Goal: Task Accomplishment & Management: Use online tool/utility

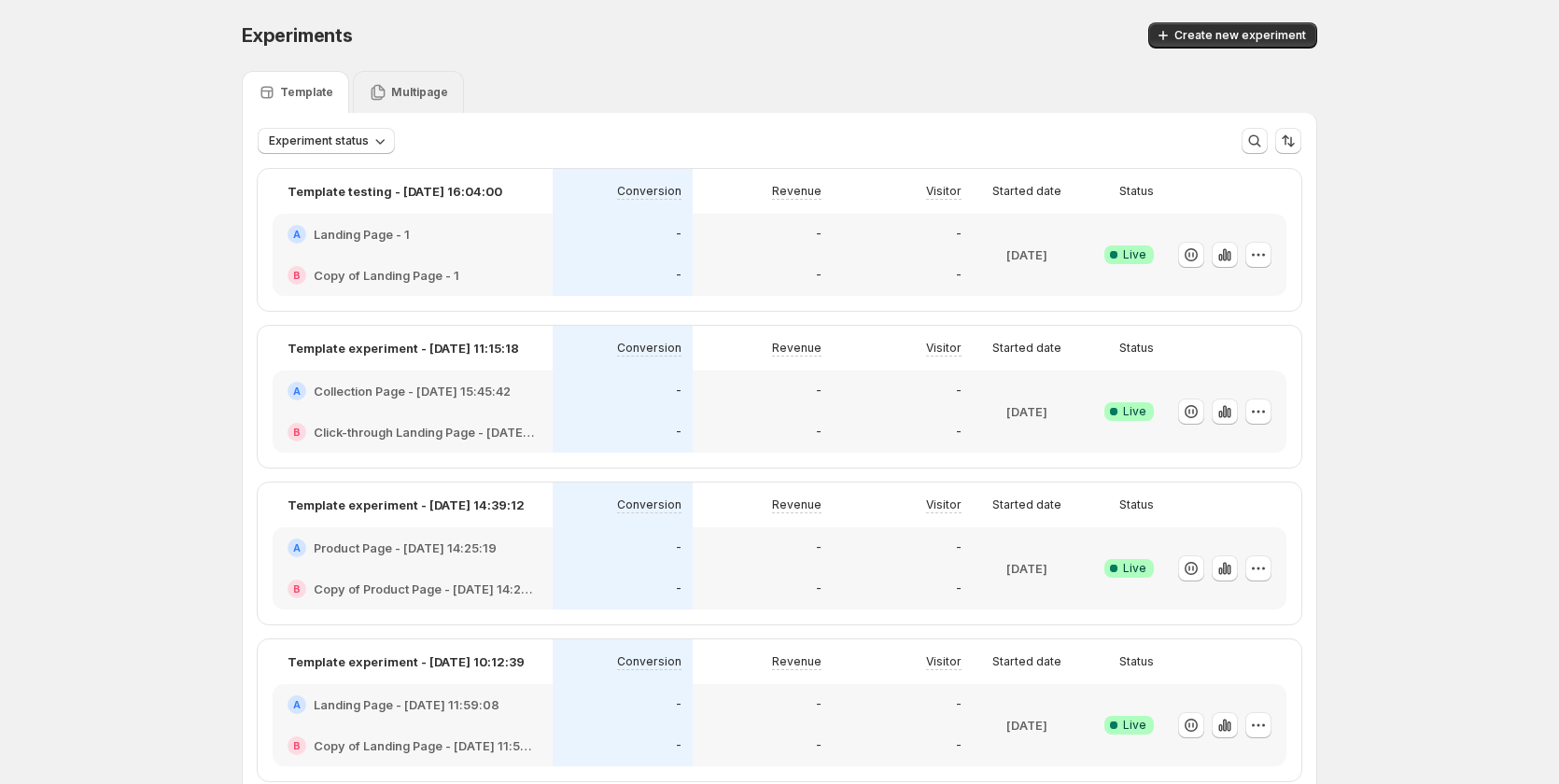
click at [418, 83] on div "Multipage" at bounding box center [408, 92] width 80 height 19
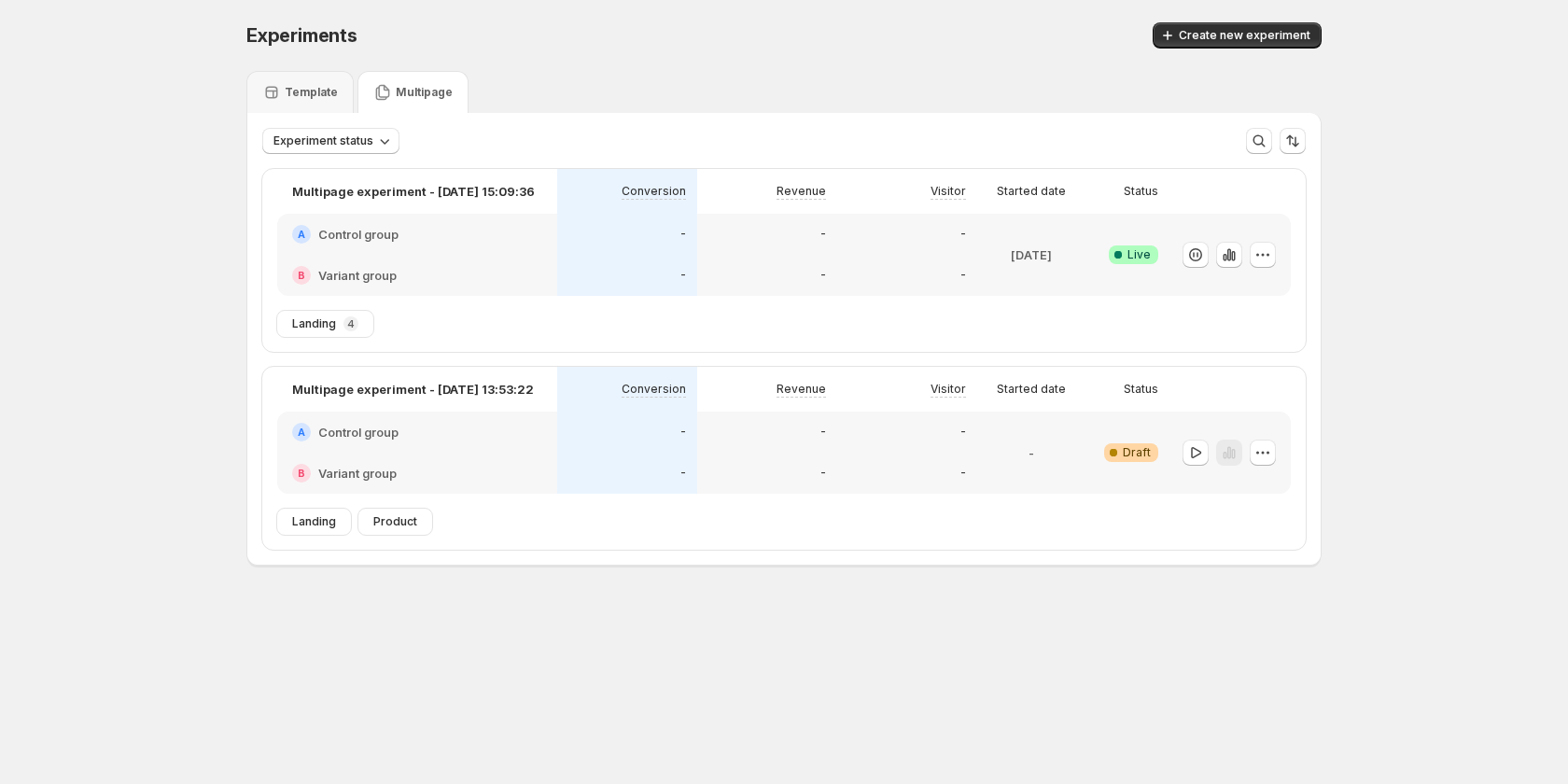
click at [655, 251] on div "-" at bounding box center [627, 235] width 140 height 41
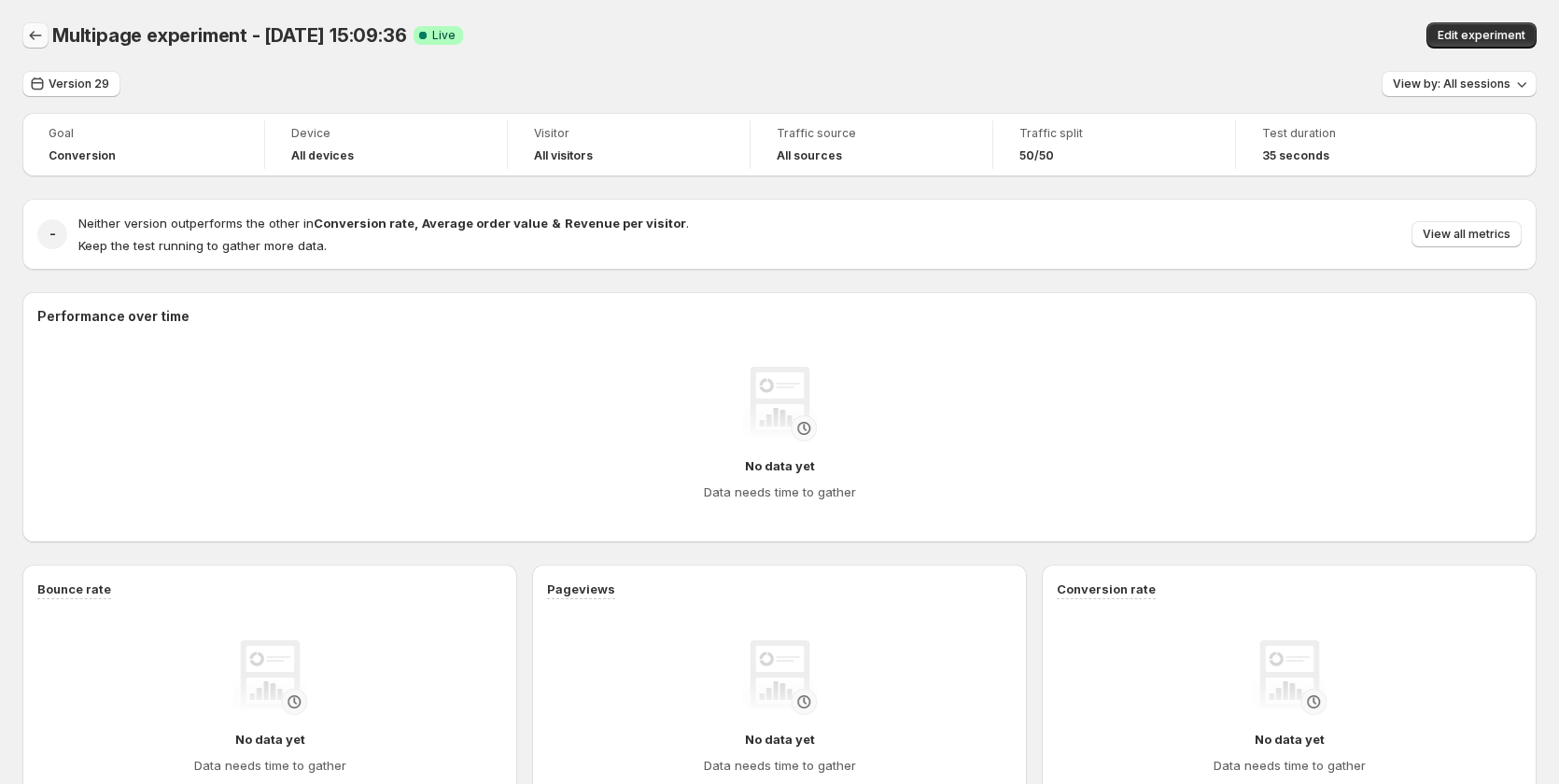
click at [32, 43] on icon "Back" at bounding box center [35, 35] width 19 height 19
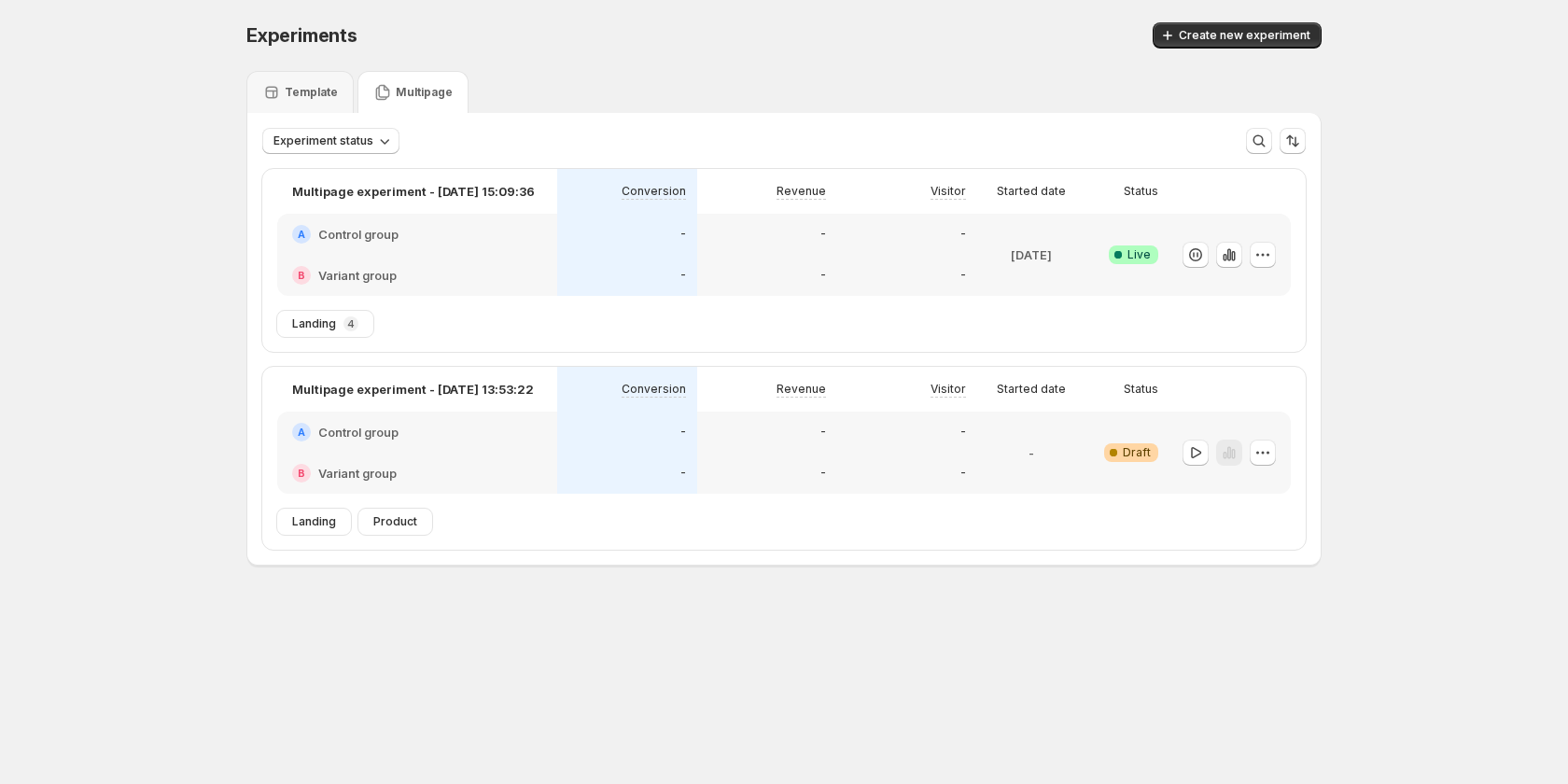
click at [689, 302] on div "Multipage experiment - [DATE] 15:09:36 Conversion Revenue Visitor Started date …" at bounding box center [784, 239] width 1044 height 142
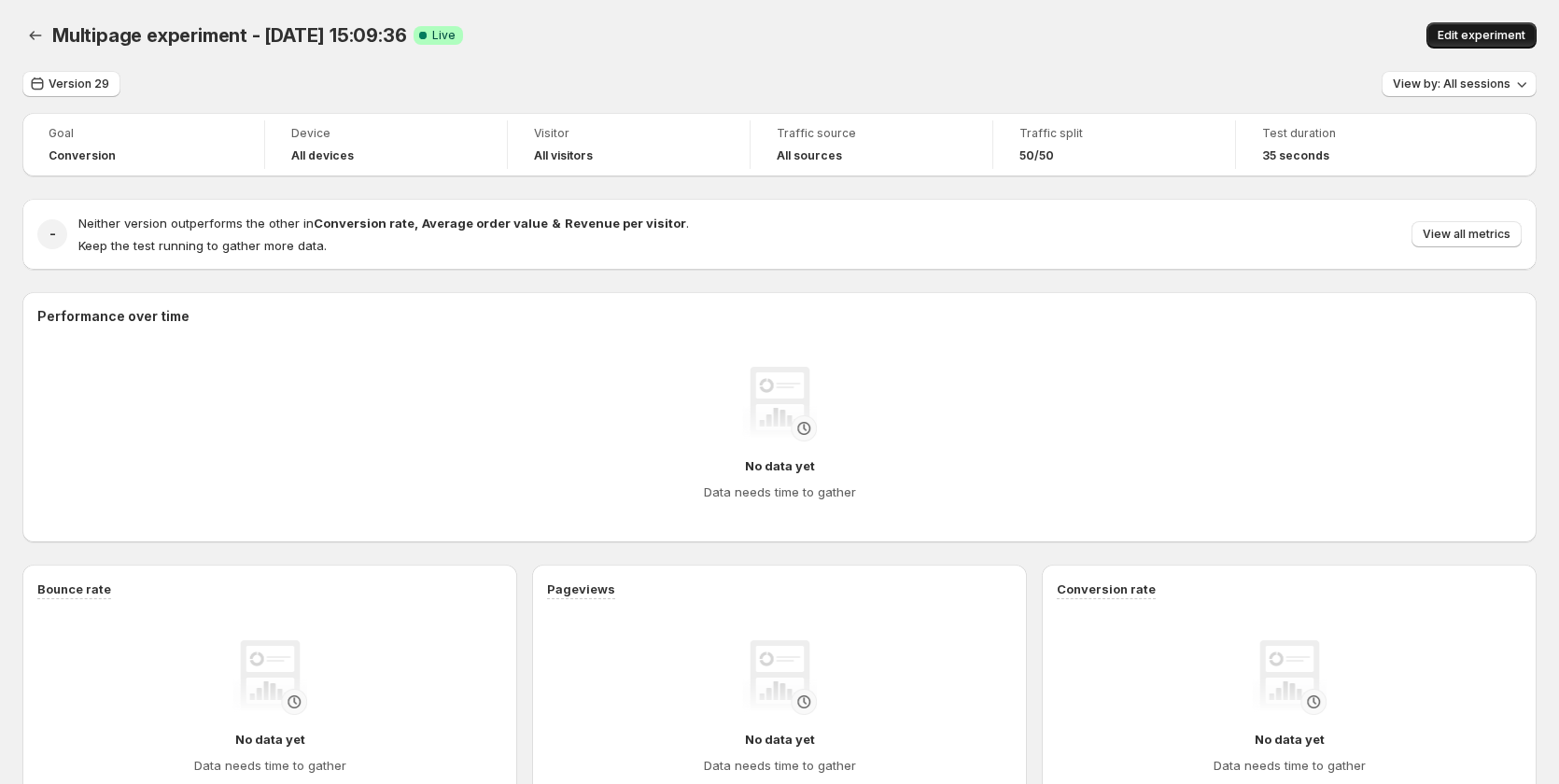
click at [1481, 36] on span "Edit experiment" at bounding box center [1480, 35] width 87 height 15
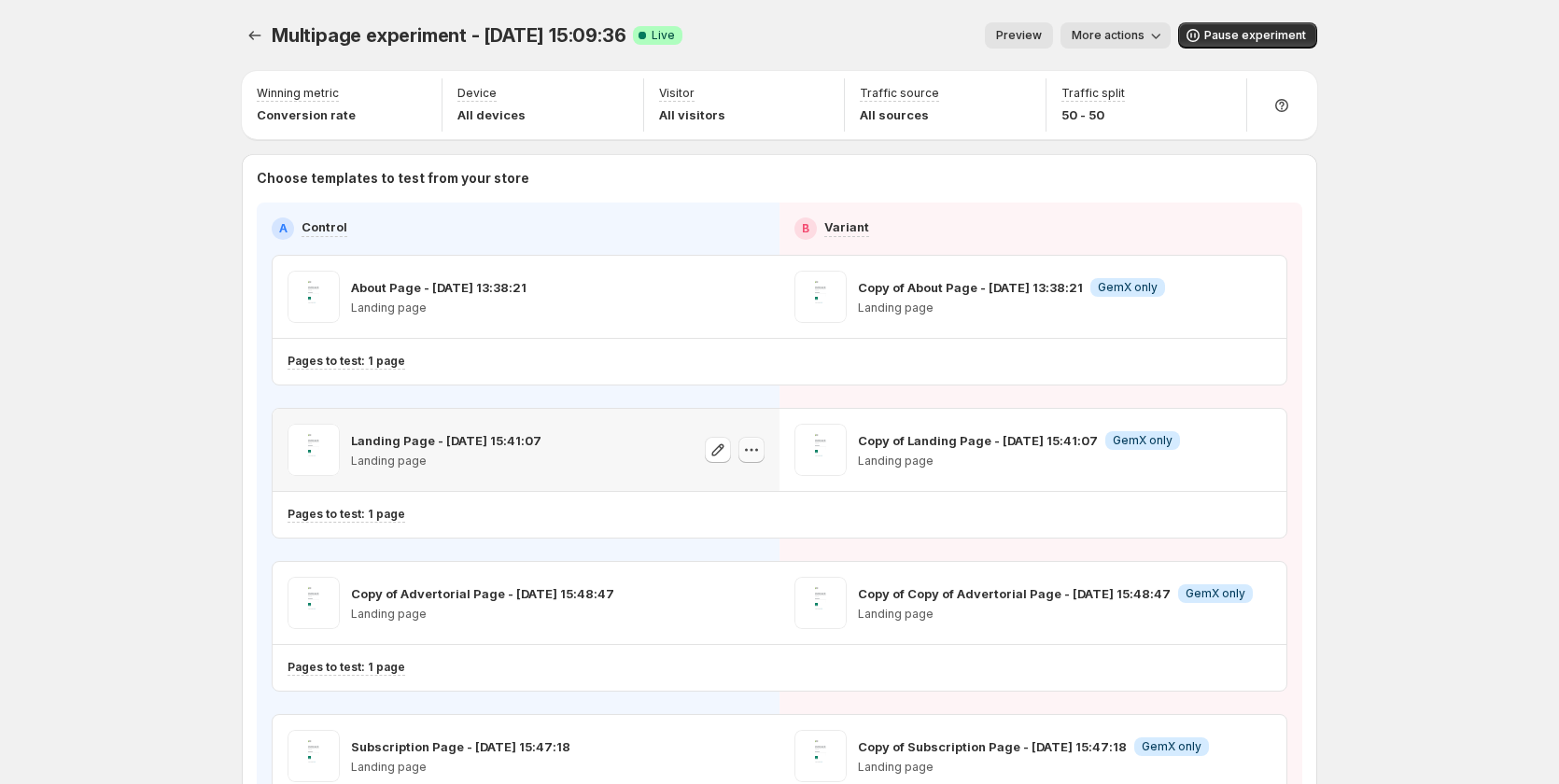
click at [760, 452] on icon "button" at bounding box center [751, 449] width 19 height 19
click at [762, 541] on div "Copy ID" at bounding box center [774, 535] width 212 height 19
click at [184, 578] on div "Multipage experiment - [DATE] 15:09:36. This page is ready Multipage experiment…" at bounding box center [780, 508] width 1559 height 1017
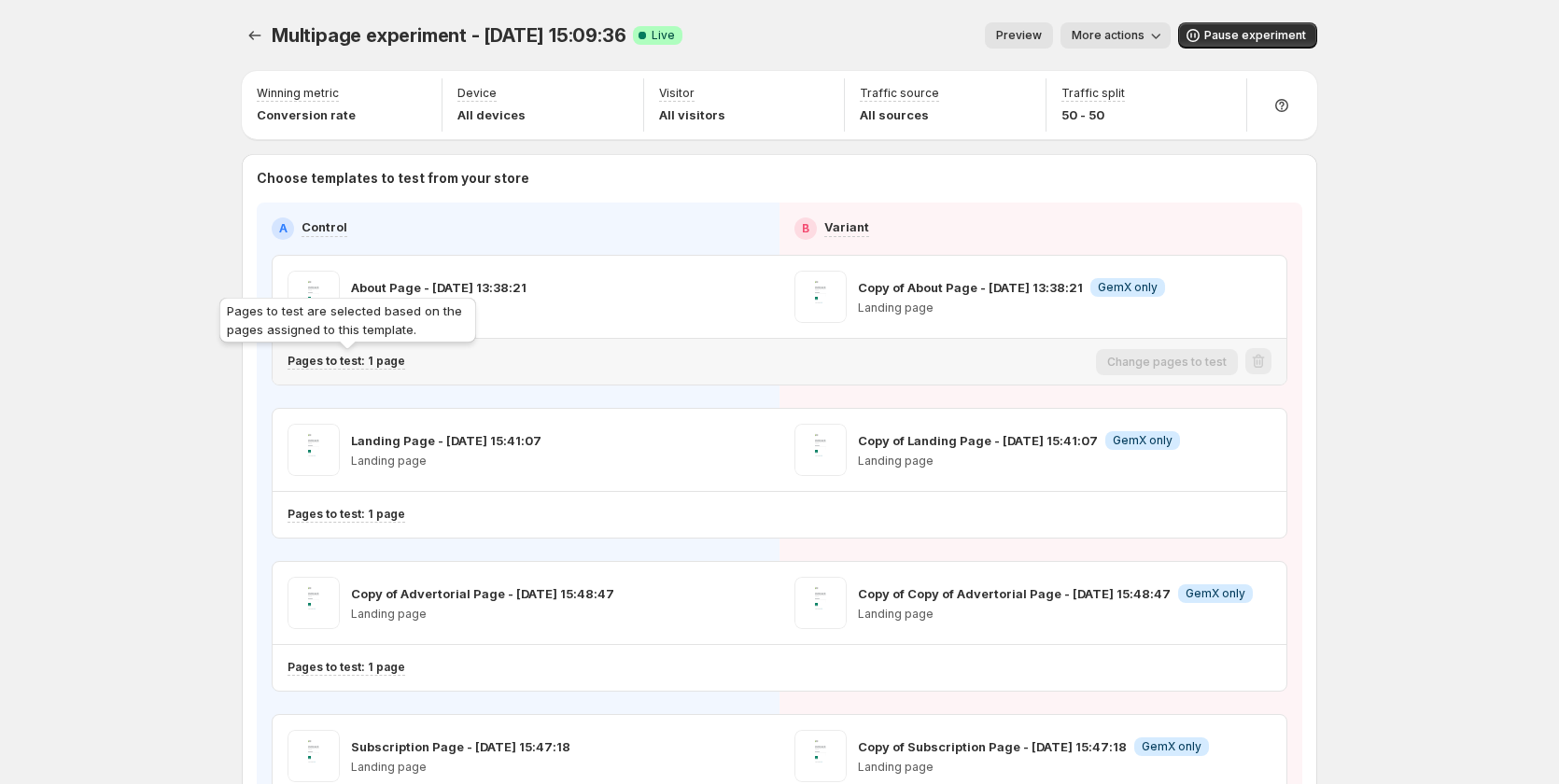
click at [384, 365] on p "Pages to test: 1 page" at bounding box center [347, 360] width 118 height 15
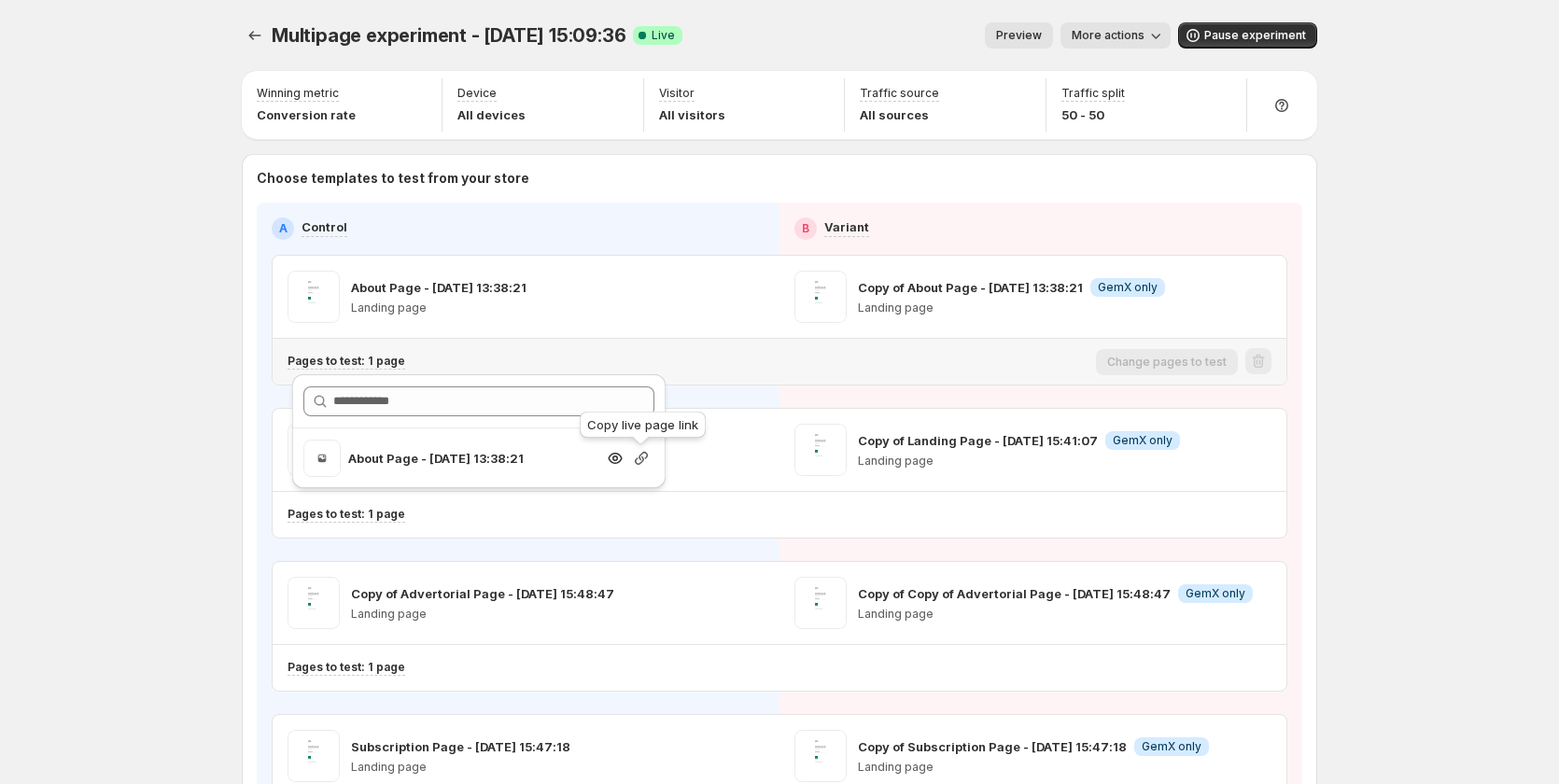
click at [634, 457] on icon "button" at bounding box center [641, 457] width 19 height 19
click at [17, 384] on div "Multipage experiment - [DATE] 15:09:36. This page is ready Multipage experiment…" at bounding box center [780, 508] width 1559 height 1017
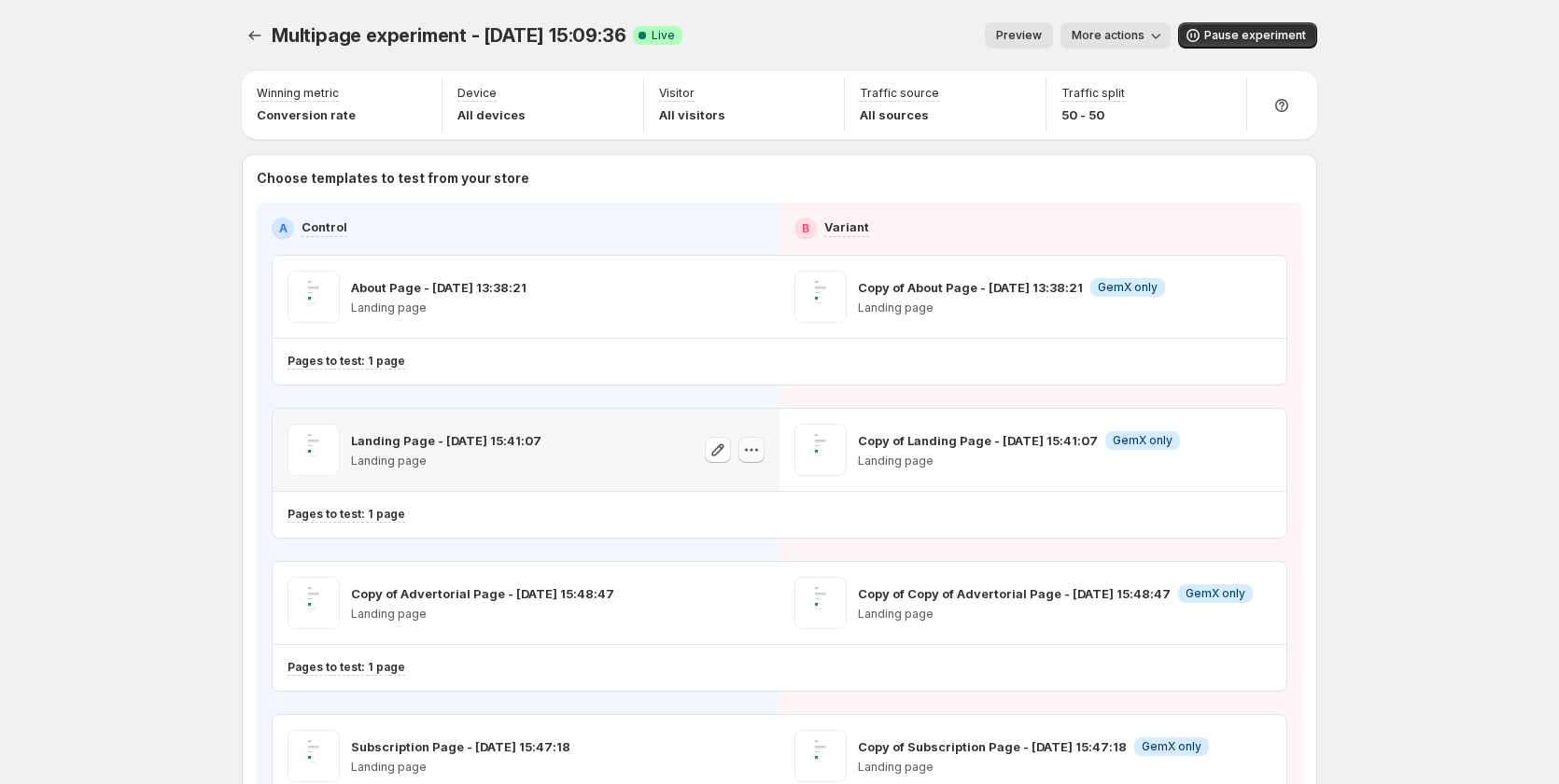
click at [747, 445] on icon "button" at bounding box center [751, 449] width 19 height 19
click at [759, 534] on div "Copy ID" at bounding box center [774, 535] width 212 height 19
